Goal: Task Accomplishment & Management: Use online tool/utility

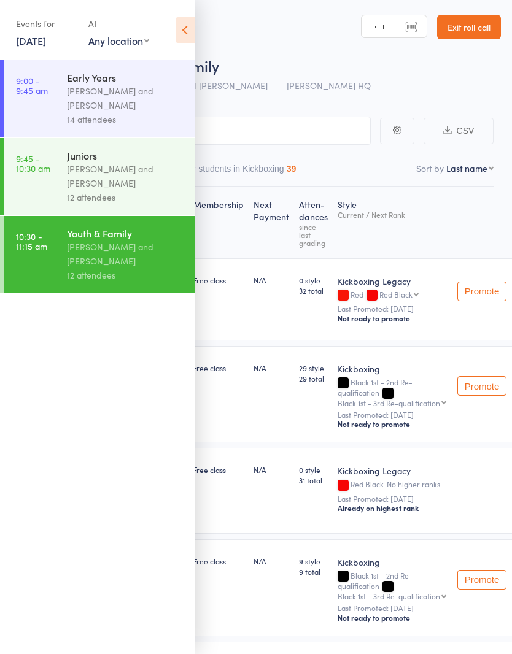
click at [482, 37] on link "Exit roll call" at bounding box center [469, 27] width 64 height 25
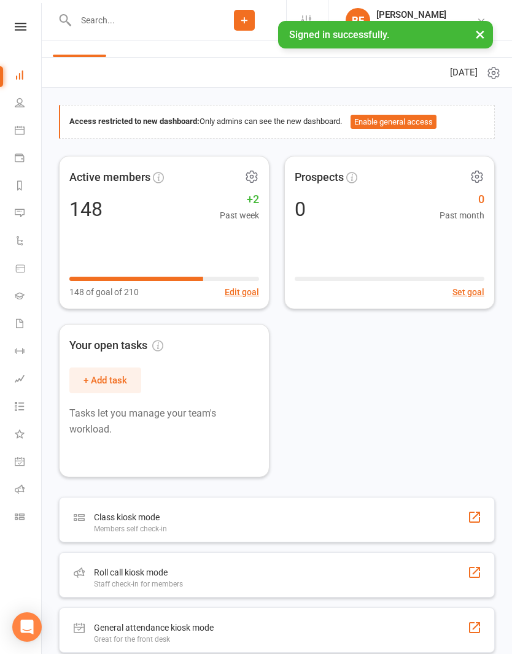
scroll to position [25, 0]
click at [396, 572] on div "Roll call kiosk mode Staff check-in for members" at bounding box center [277, 575] width 436 height 45
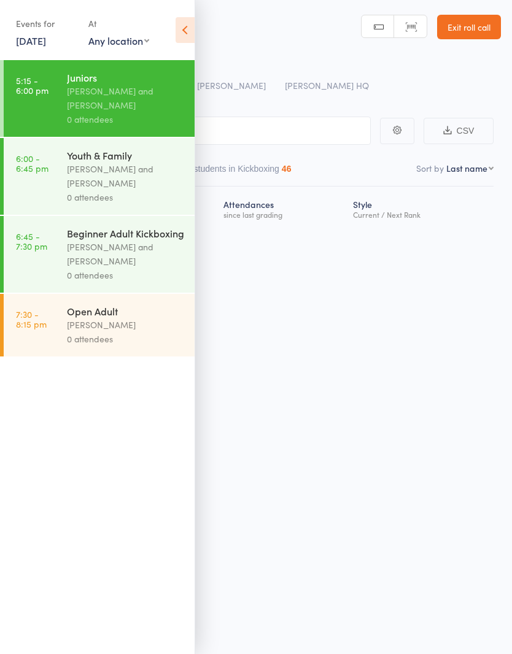
click at [188, 41] on icon at bounding box center [185, 30] width 19 height 26
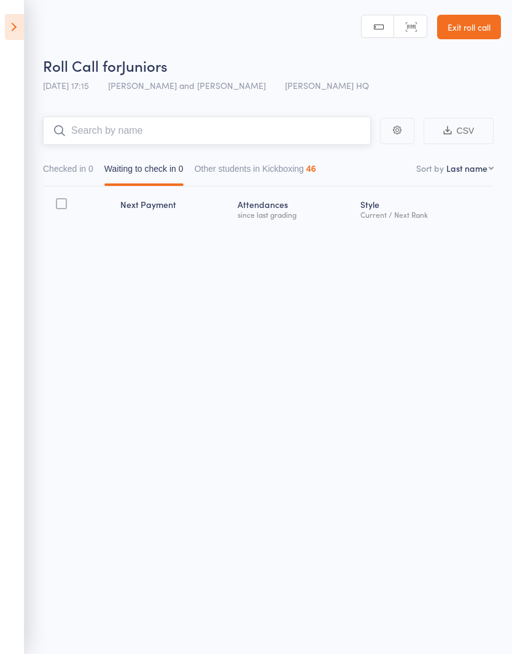
click at [272, 132] on input "search" at bounding box center [207, 131] width 328 height 28
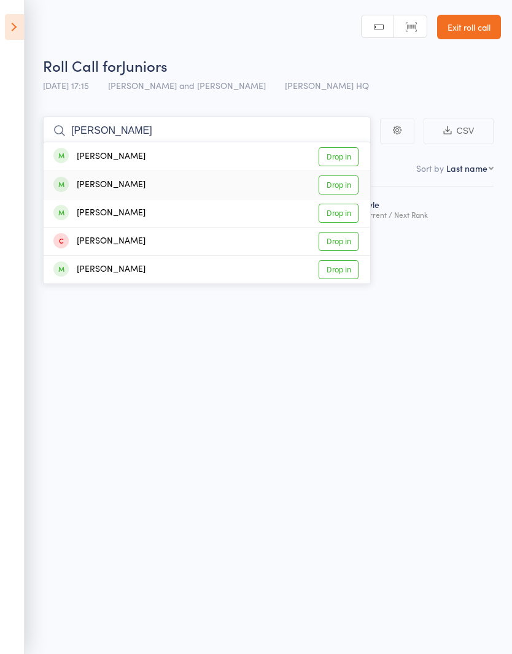
type input "Matt"
click at [335, 185] on link "Drop in" at bounding box center [339, 185] width 40 height 19
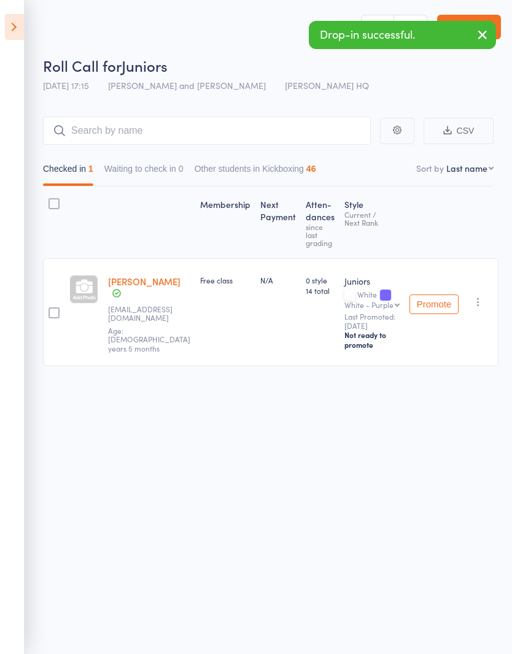
click at [442, 406] on div "Membership Next Payment Atten­dances since last grading Style Current / Next Ra…" at bounding box center [268, 304] width 450 height 234
click at [310, 136] on input "search" at bounding box center [207, 131] width 328 height 28
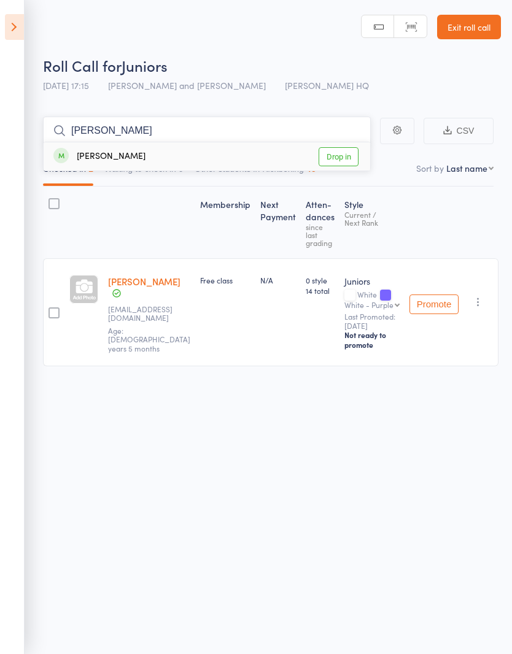
type input "Kay"
click at [348, 160] on link "Drop in" at bounding box center [339, 156] width 40 height 19
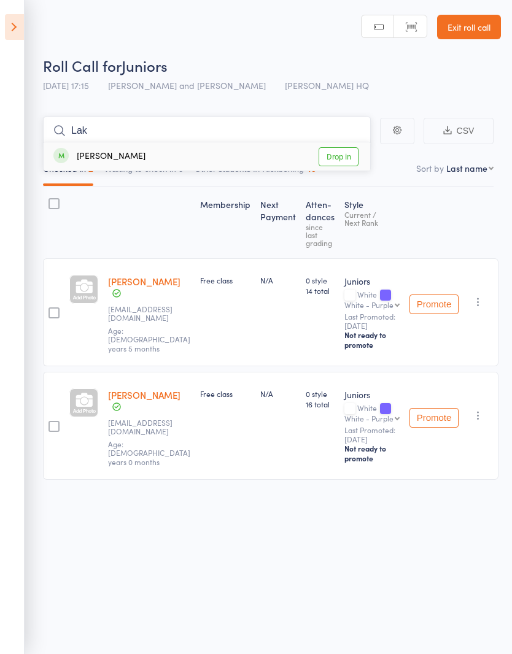
type input "Lak"
click at [349, 155] on link "Drop in" at bounding box center [339, 156] width 40 height 19
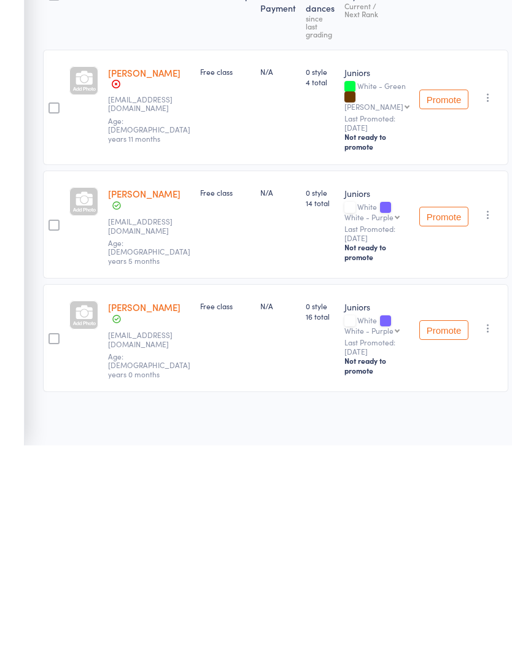
scroll to position [9, 0]
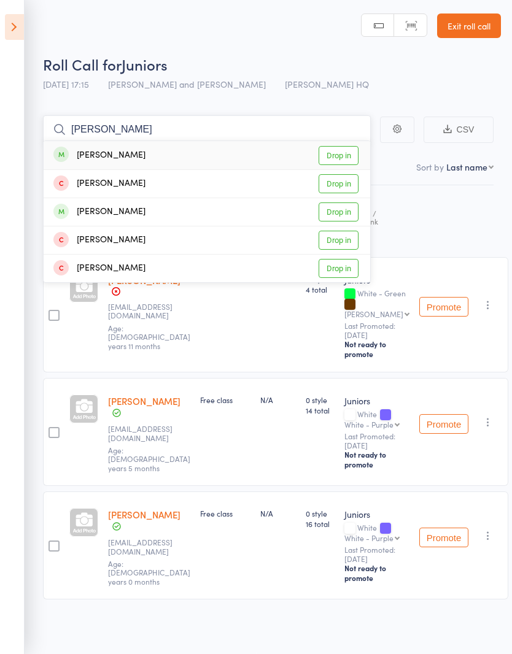
type input "Nicole"
click at [349, 146] on link "Drop in" at bounding box center [339, 155] width 40 height 19
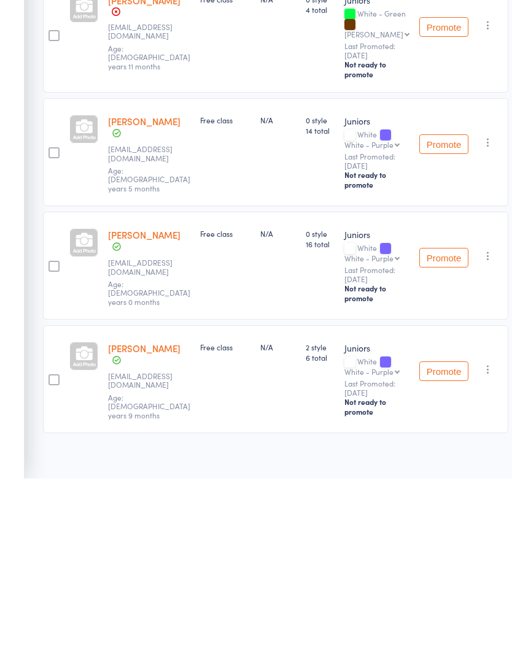
scroll to position [112, 0]
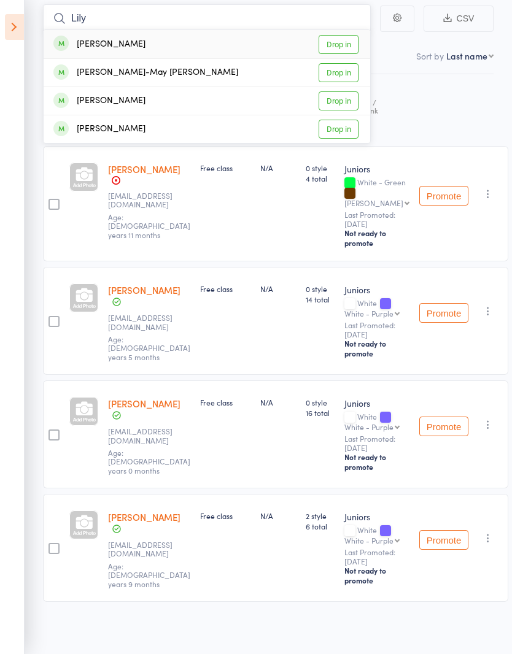
type input "Lily"
click at [341, 49] on link "Drop in" at bounding box center [339, 44] width 40 height 19
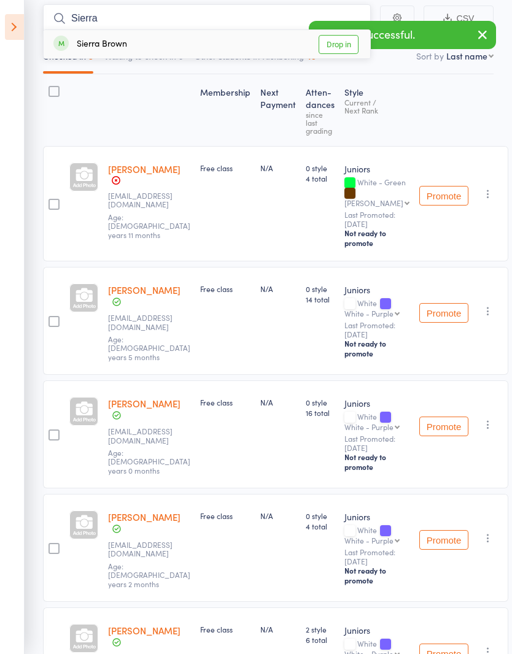
type input "Sierra"
click at [350, 48] on link "Drop in" at bounding box center [339, 44] width 40 height 19
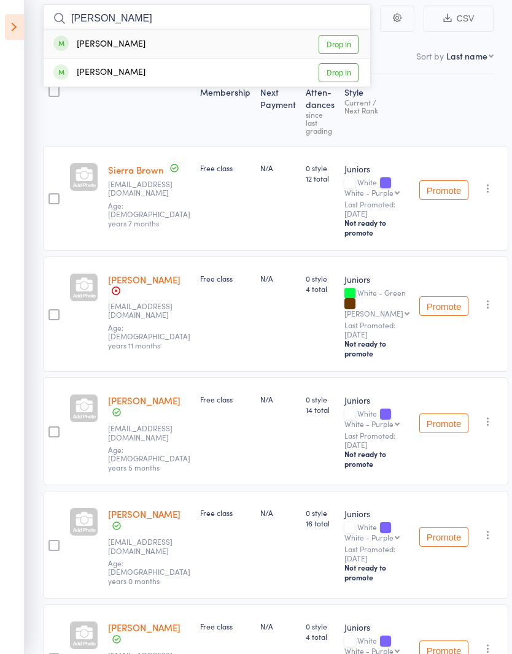
type input "Omar"
click at [349, 77] on link "Drop in" at bounding box center [339, 72] width 40 height 19
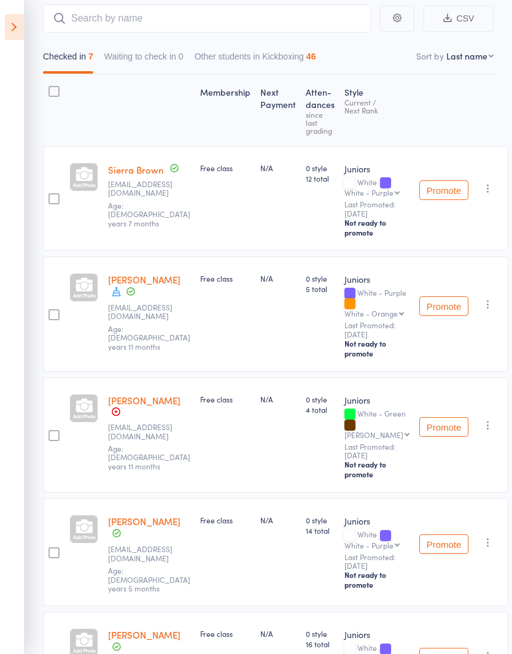
click at [157, 280] on link "Omar Elalfi" at bounding box center [144, 279] width 72 height 13
click at [102, 21] on input "search" at bounding box center [207, 18] width 328 height 28
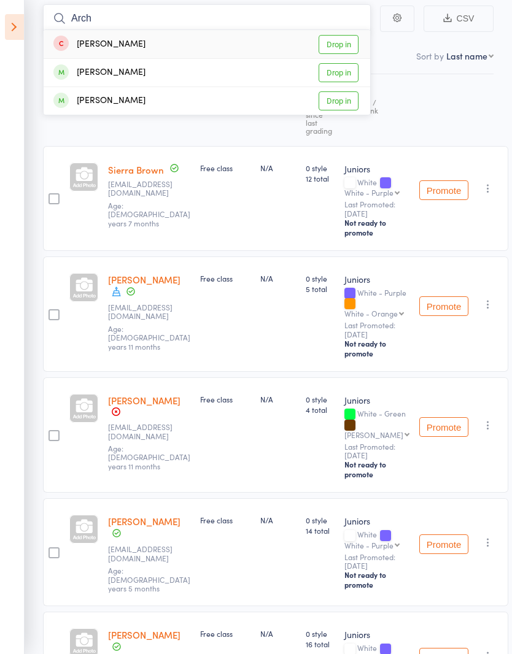
type input "Arch"
click at [342, 106] on link "Drop in" at bounding box center [339, 100] width 40 height 19
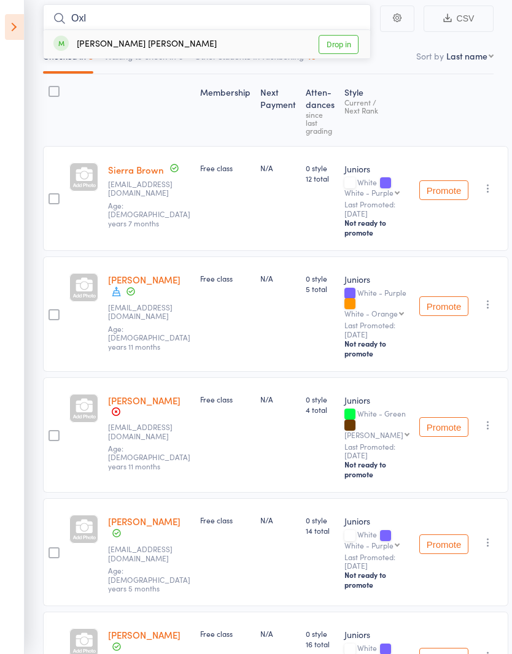
type input "Oxl"
click at [335, 45] on link "Drop in" at bounding box center [339, 44] width 40 height 19
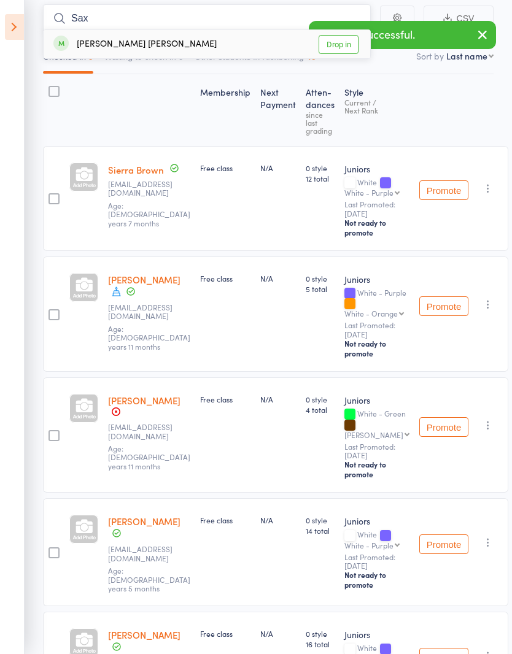
type input "Sax"
click at [341, 48] on link "Drop in" at bounding box center [339, 44] width 40 height 19
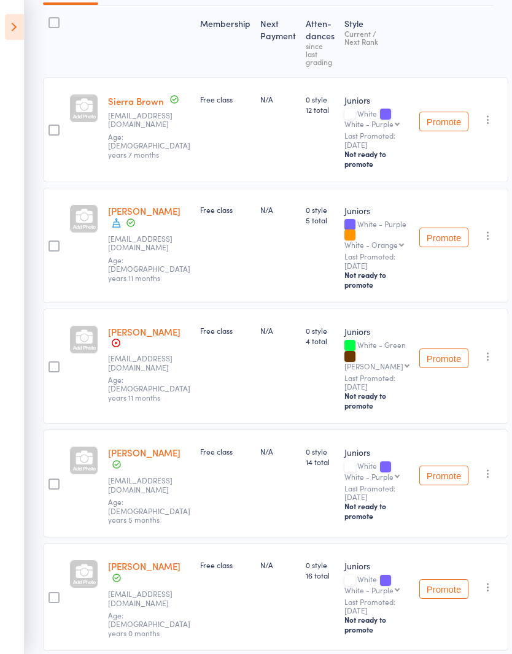
scroll to position [184, 0]
